Goal: Find specific page/section: Find specific page/section

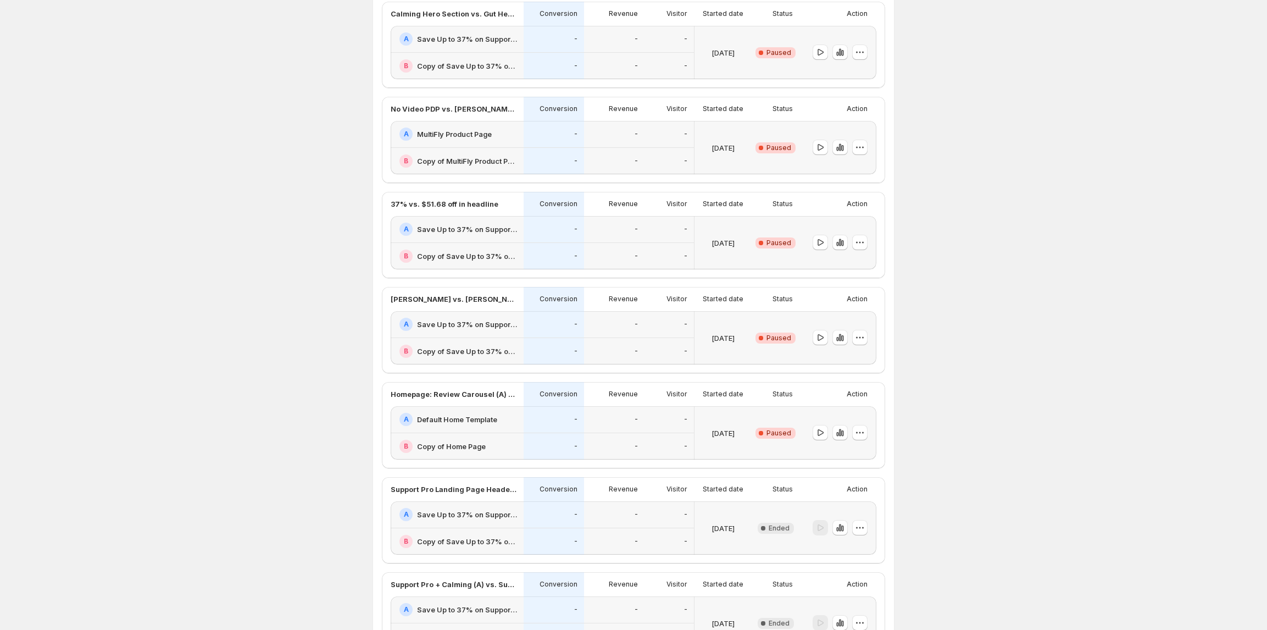
scroll to position [293, 0]
click at [476, 396] on p "Homepage: Review Carousel (A) vs. None (B)" at bounding box center [454, 393] width 126 height 11
click at [438, 421] on h2 "Default Home Template" at bounding box center [457, 418] width 80 height 11
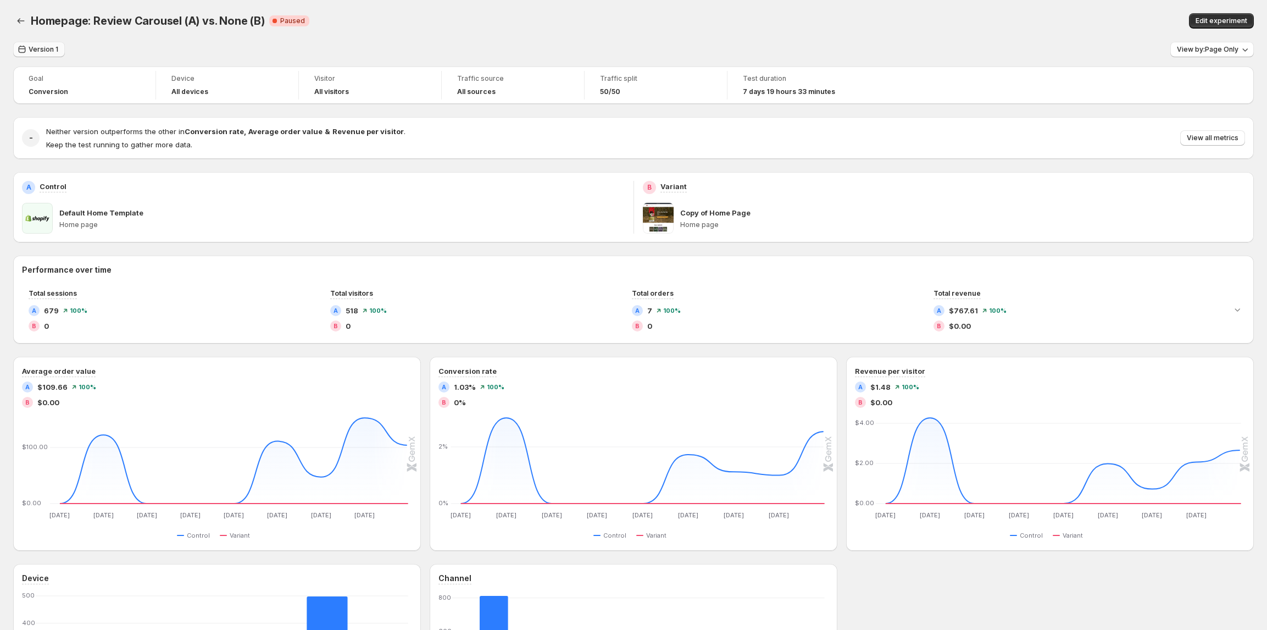
click at [36, 52] on span "Version 1" at bounding box center [44, 49] width 30 height 9
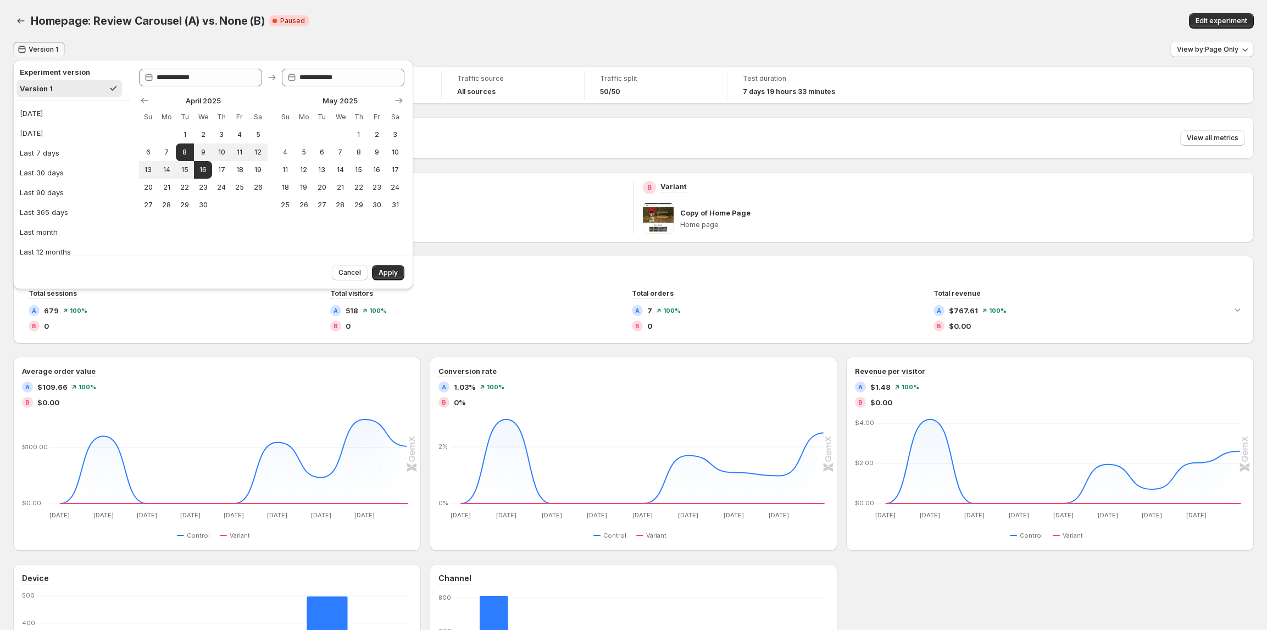
click at [24, 10] on div "Homepage: Review Carousel (A) vs. None (B). This page is ready Homepage: Review…" at bounding box center [633, 21] width 1241 height 42
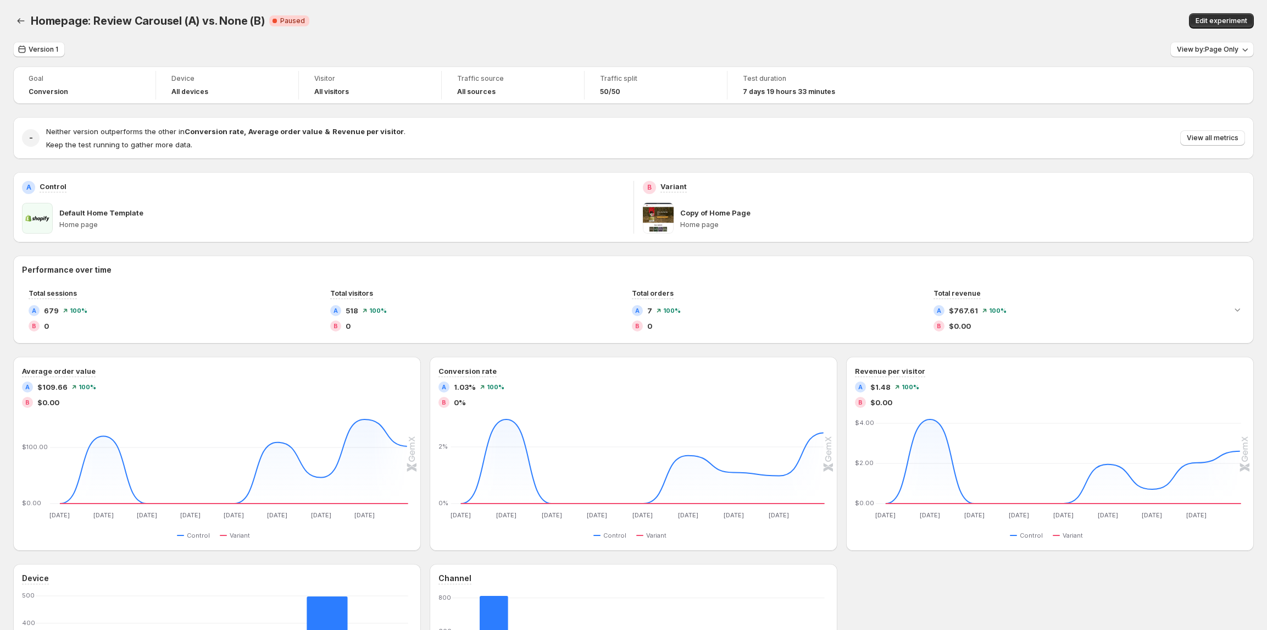
click at [21, 12] on div "Homepage: Review Carousel (A) vs. None (B). This page is ready Homepage: Review…" at bounding box center [633, 21] width 1241 height 42
click at [14, 20] on button "Back" at bounding box center [20, 20] width 15 height 15
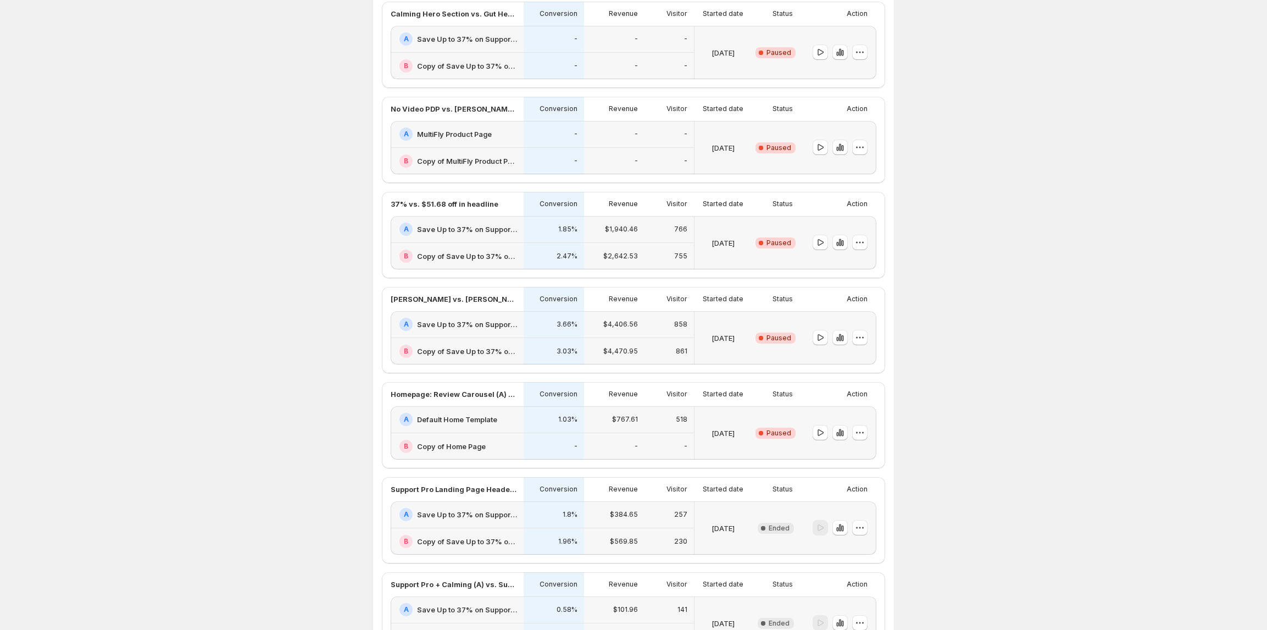
scroll to position [293, 0]
